Goal: Information Seeking & Learning: Understand process/instructions

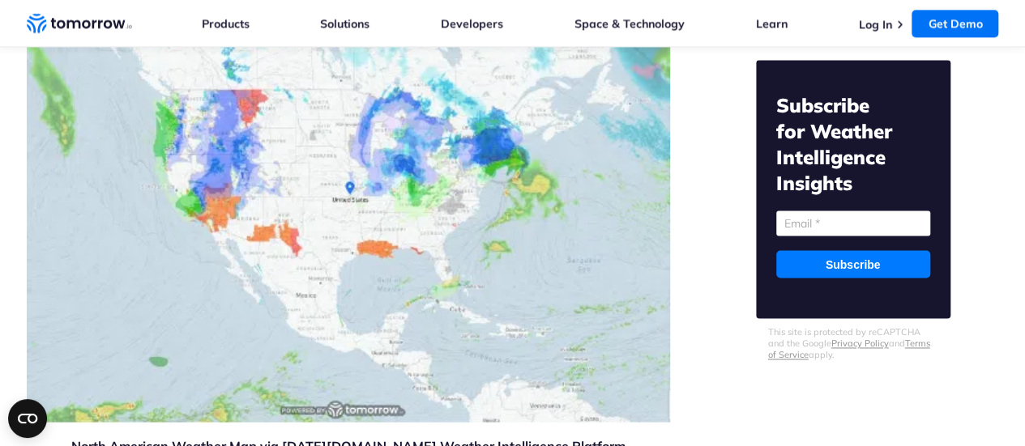
scroll to position [998, 0]
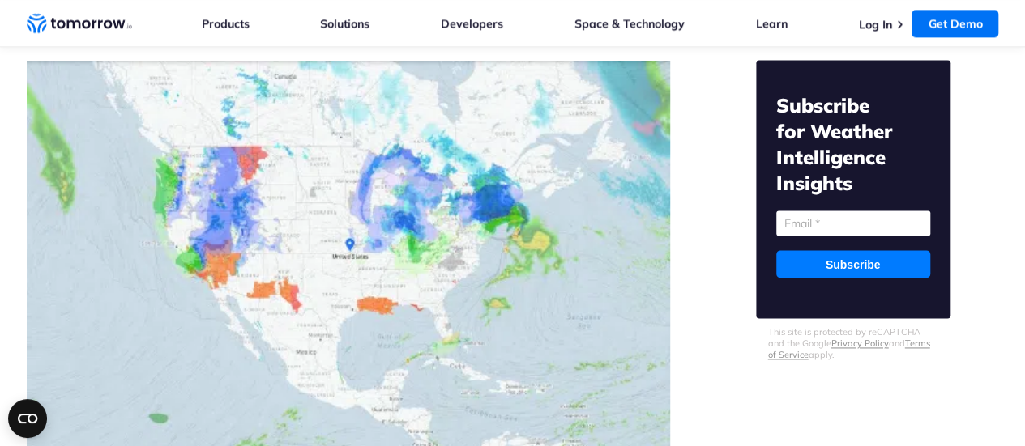
click at [883, 15] on li "Log In" at bounding box center [882, 23] width 49 height 16
click at [884, 19] on link "Log In" at bounding box center [874, 24] width 33 height 15
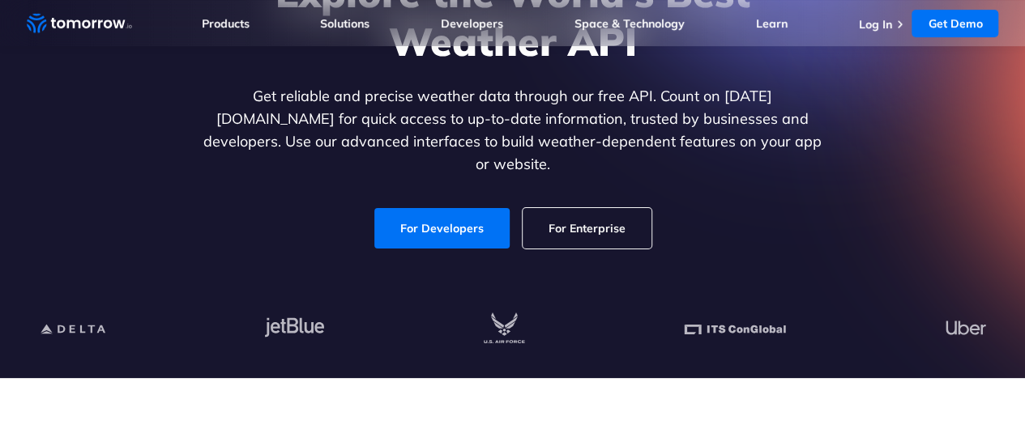
scroll to position [211, 0]
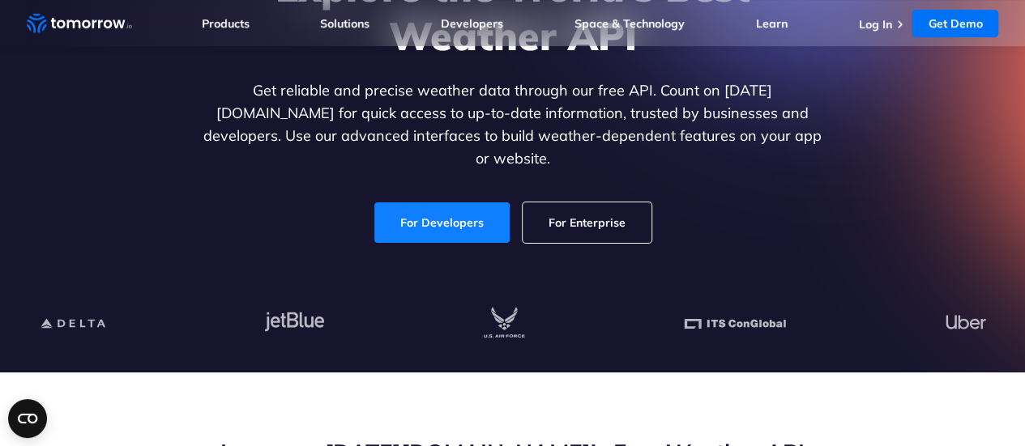
click at [458, 208] on link "For Developers" at bounding box center [441, 223] width 135 height 41
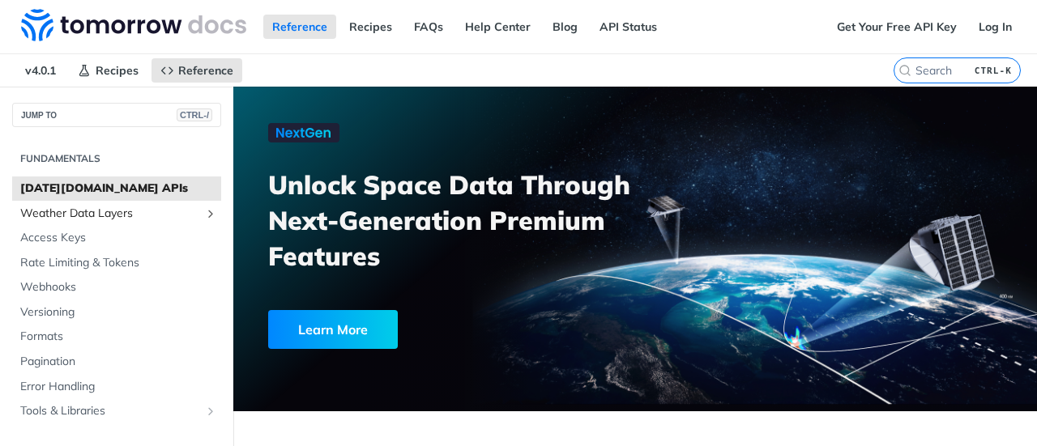
click at [139, 223] on link "Weather Data Layers" at bounding box center [116, 214] width 209 height 24
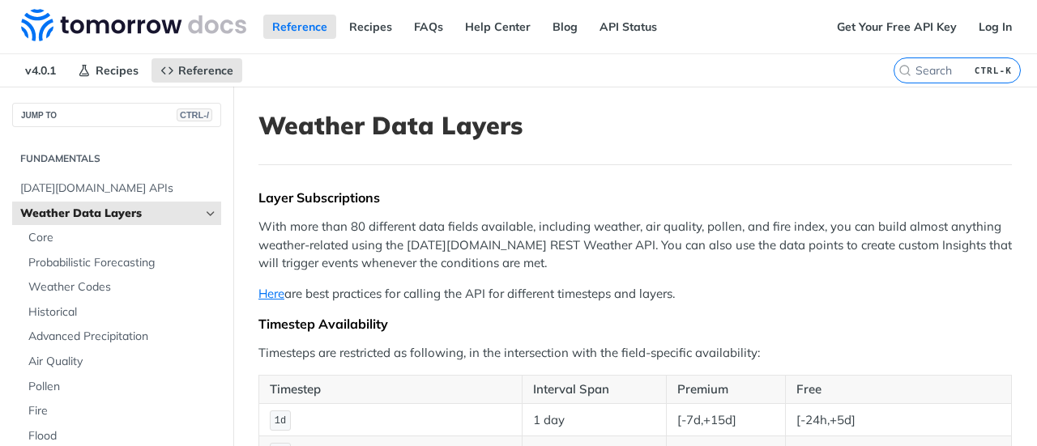
click at [190, 205] on link "Weather Data Layers" at bounding box center [116, 214] width 209 height 24
click at [204, 213] on icon "Hide subpages for Weather Data Layers" at bounding box center [210, 213] width 13 height 13
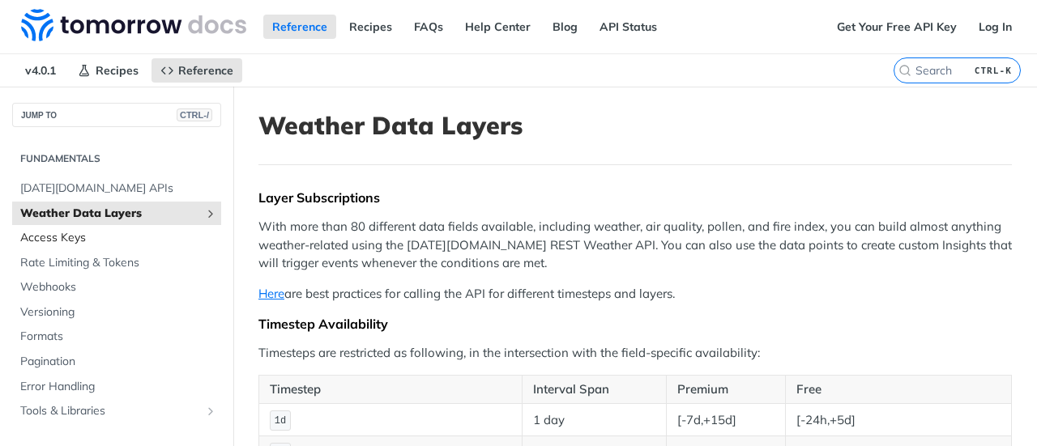
click at [112, 235] on span "Access Keys" at bounding box center [118, 238] width 197 height 16
